Goal: Find contact information

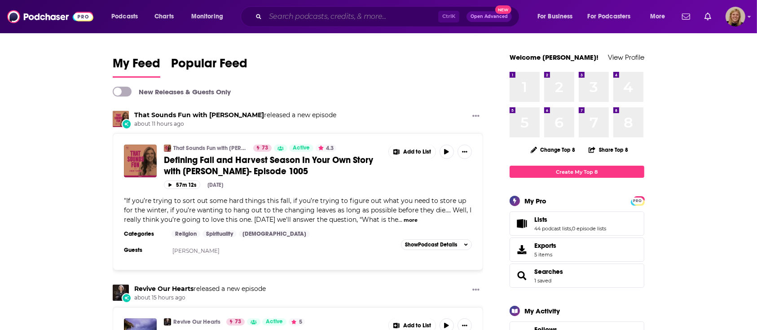
click at [327, 14] on input "Search podcasts, credits, & more..." at bounding box center [352, 16] width 173 height 14
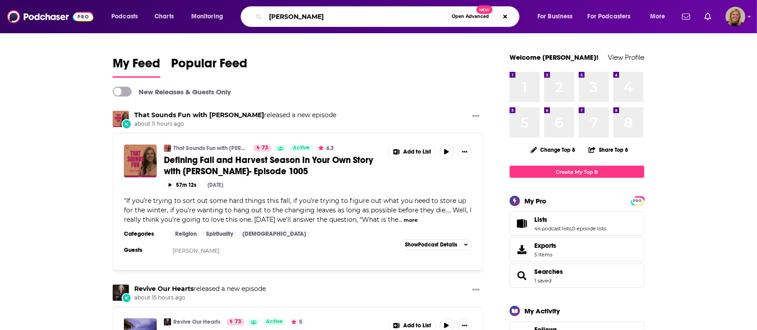
type input "[PERSON_NAME]"
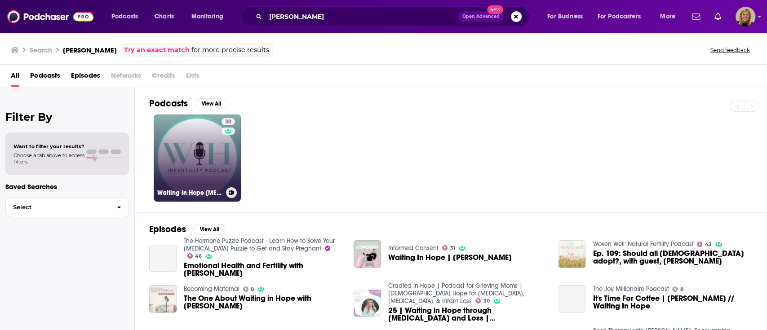
click at [174, 155] on link "30 Waiting in Hope [MEDICAL_DATA] Podcast" at bounding box center [197, 158] width 87 height 87
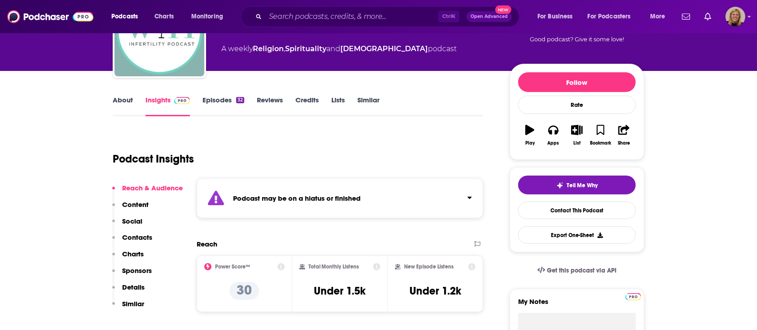
scroll to position [120, 0]
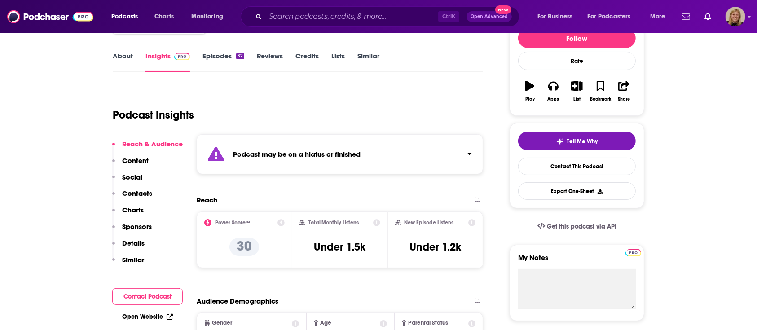
click at [337, 146] on div "Podcast may be on a hiatus or finished" at bounding box center [340, 154] width 287 height 40
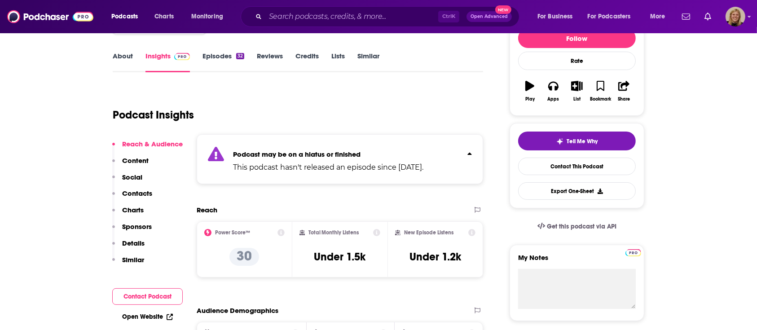
click at [146, 298] on button "Contact Podcast" at bounding box center [147, 296] width 71 height 17
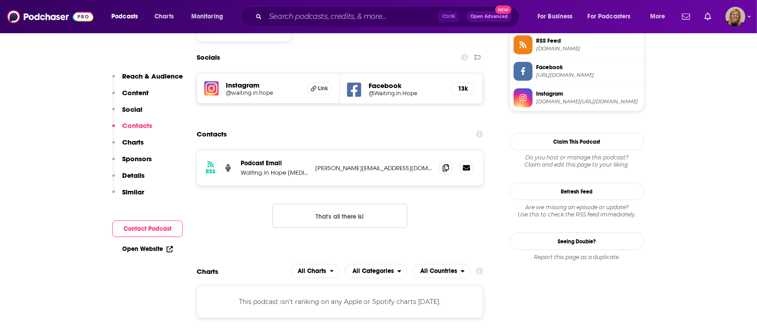
scroll to position [686, 0]
click at [447, 168] on icon at bounding box center [446, 167] width 6 height 7
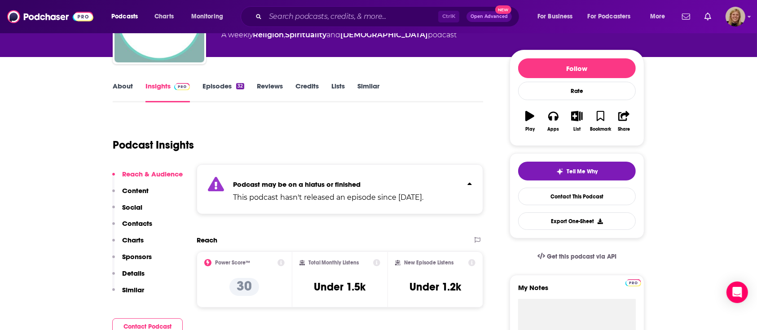
scroll to position [87, 0]
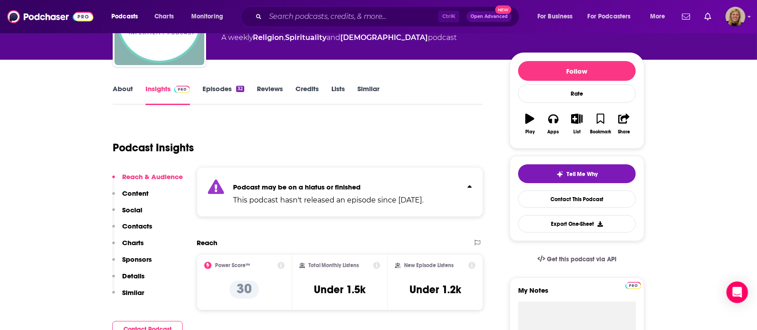
click at [120, 86] on link "About" at bounding box center [123, 94] width 20 height 21
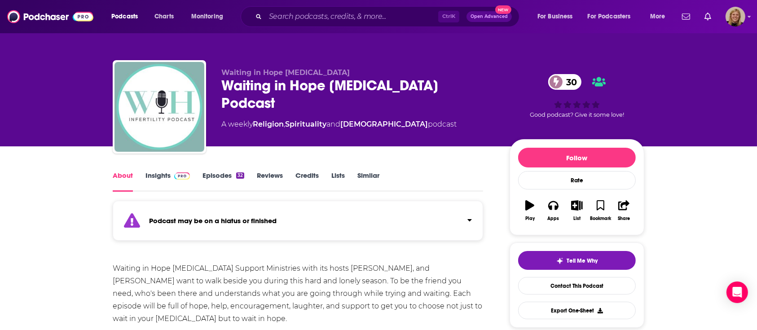
click at [156, 174] on link "Insights" at bounding box center [168, 181] width 44 height 21
